Goal: Find specific page/section: Find specific page/section

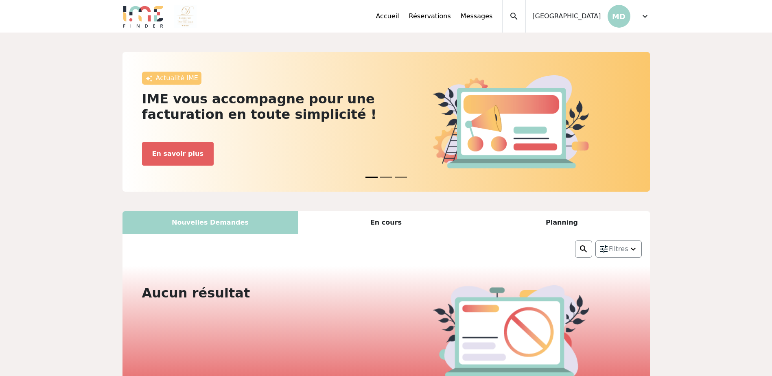
click at [639, 15] on div "Accueil Réservations Messages Accès autres comptes Mes données personnelles Don…" at bounding box center [513, 16] width 274 height 33
click at [647, 15] on span "expand_more" at bounding box center [645, 16] width 10 height 10
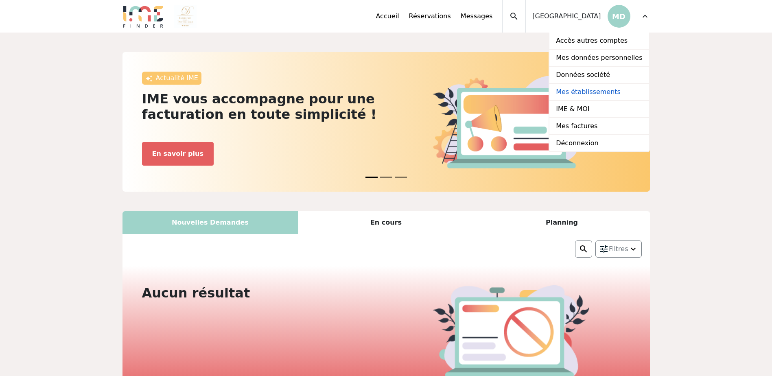
click at [594, 93] on link "Mes établissements" at bounding box center [598, 92] width 99 height 17
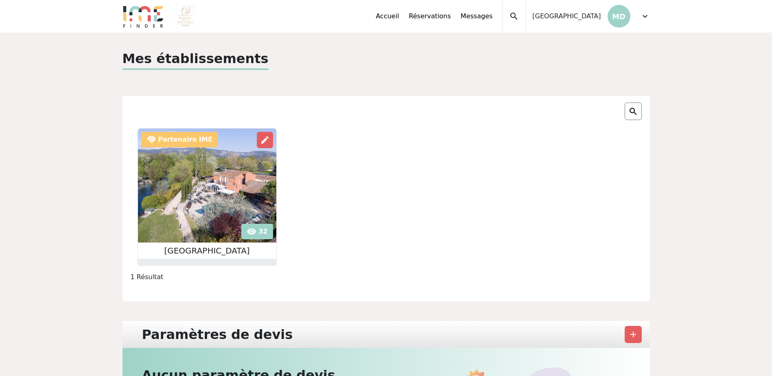
scroll to position [41, 0]
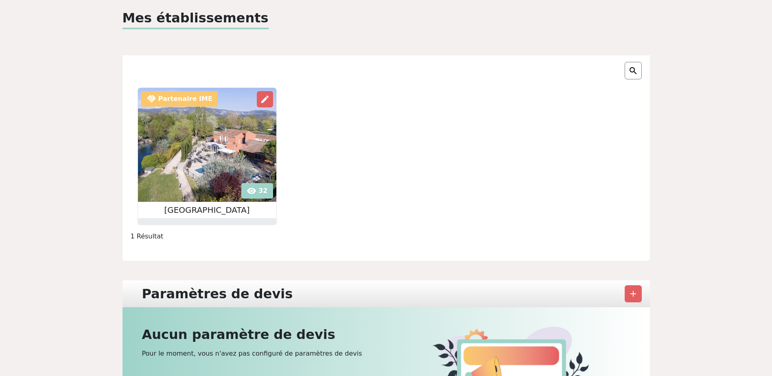
click at [256, 193] on img at bounding box center [207, 145] width 138 height 114
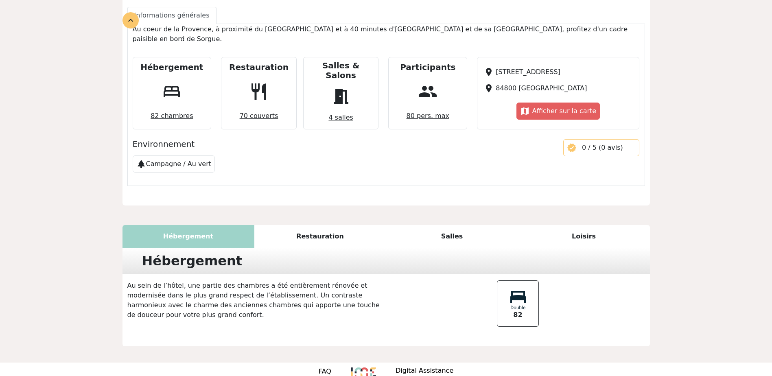
click at [453, 225] on div "Salles" at bounding box center [452, 236] width 132 height 23
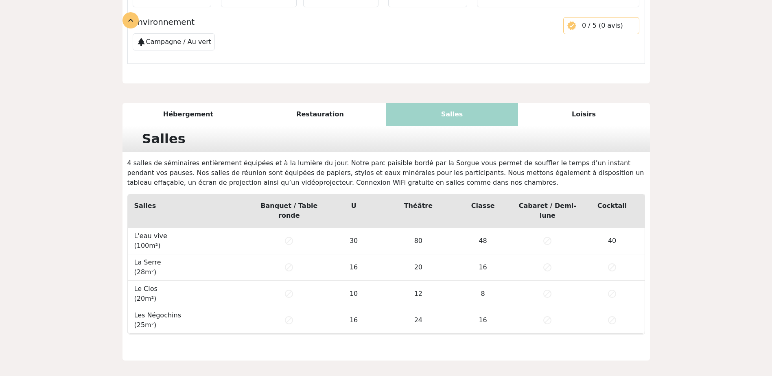
scroll to position [423, 0]
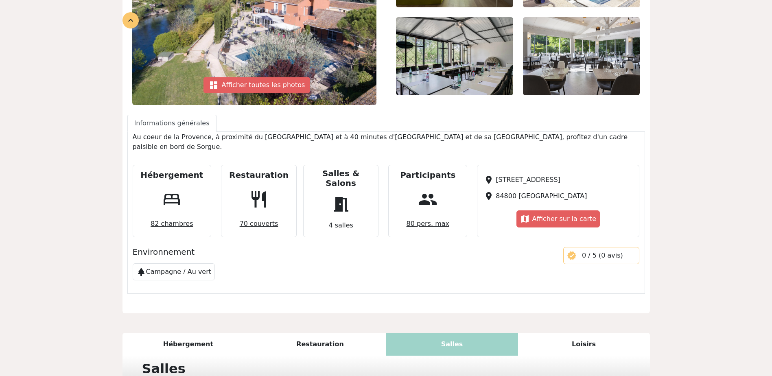
click at [339, 217] on span "4 salles" at bounding box center [340, 225] width 31 height 16
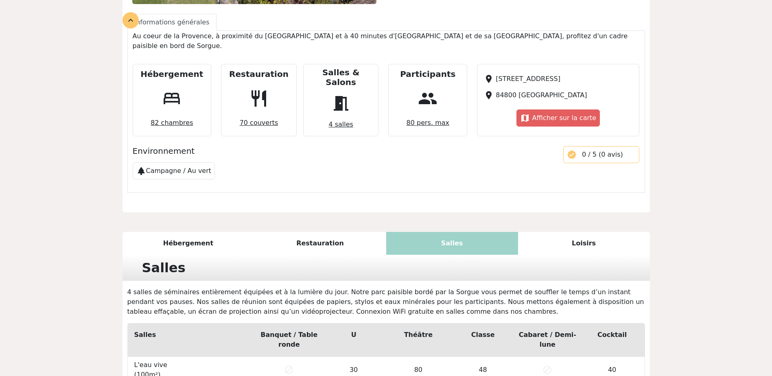
scroll to position [220, 0]
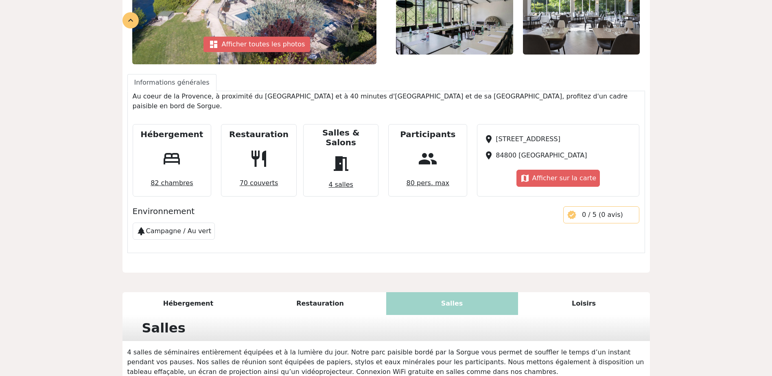
drag, startPoint x: 705, startPoint y: 189, endPoint x: 760, endPoint y: 206, distance: 57.5
click at [705, 189] on div "Domaine de la Petite Isle star star star star edit handshake Partenaire IME das…" at bounding box center [386, 189] width 772 height 753
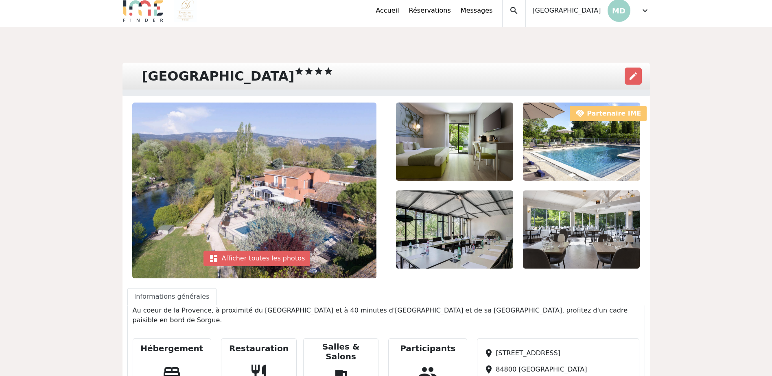
scroll to position [0, 0]
